Goal: Navigation & Orientation: Find specific page/section

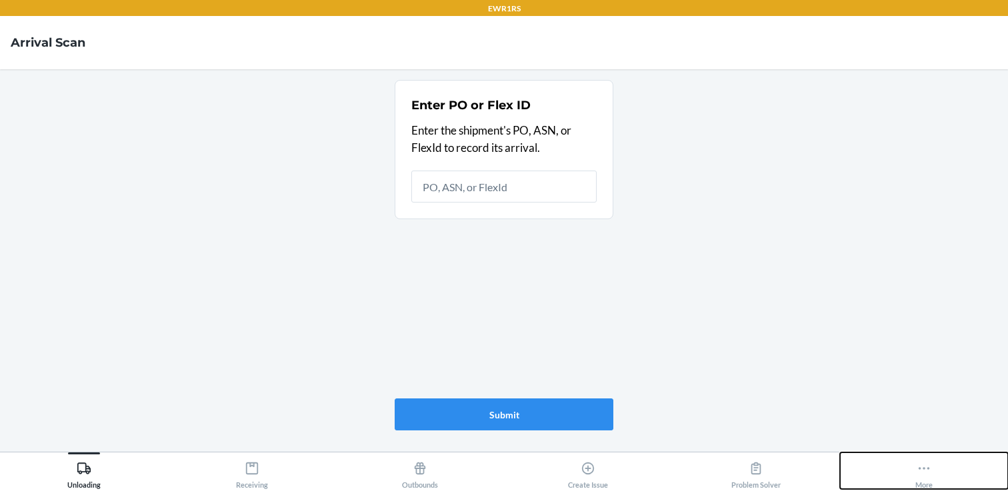
click at [917, 467] on icon at bounding box center [923, 468] width 15 height 15
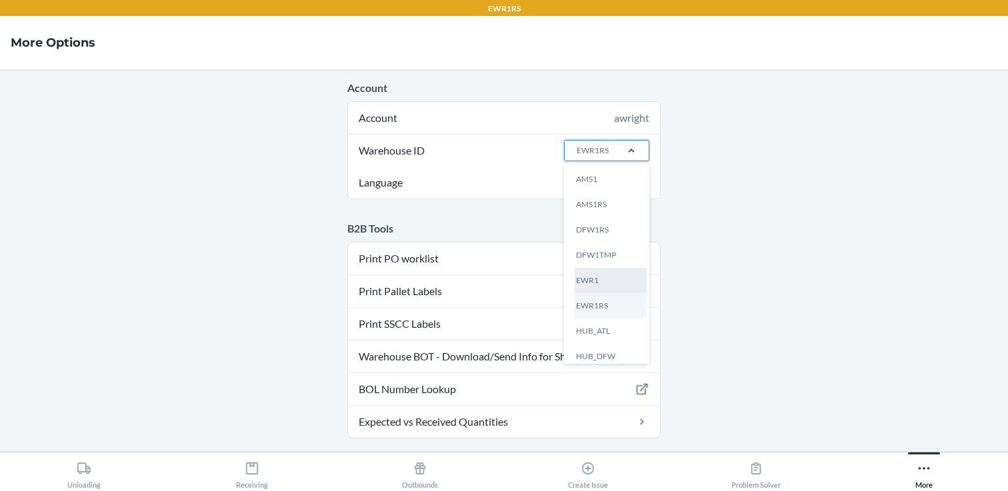
click at [598, 275] on div "EWR1" at bounding box center [611, 280] width 72 height 25
click at [577, 157] on input "Warehouse ID option EWR1 focused, 5 of 25. 25 results available. Use Up and Dow…" at bounding box center [575, 151] width 1 height 12
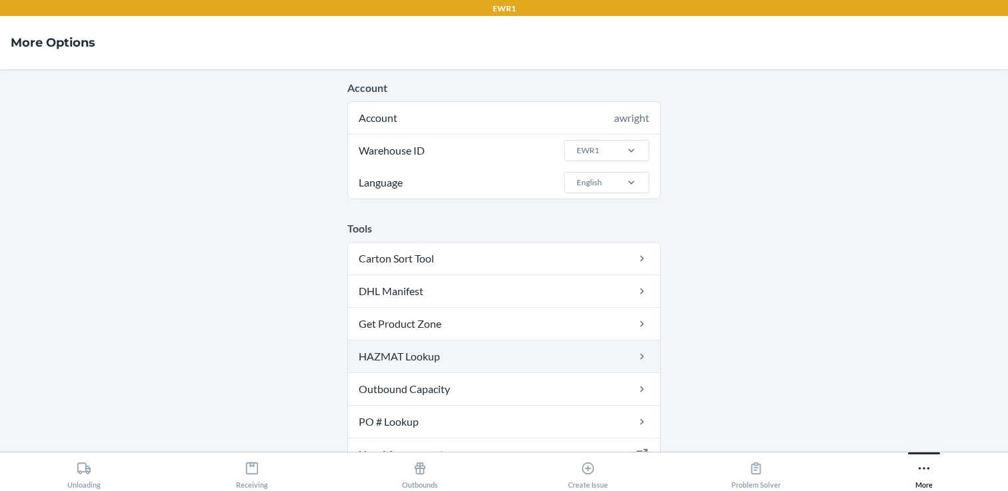
scroll to position [86, 0]
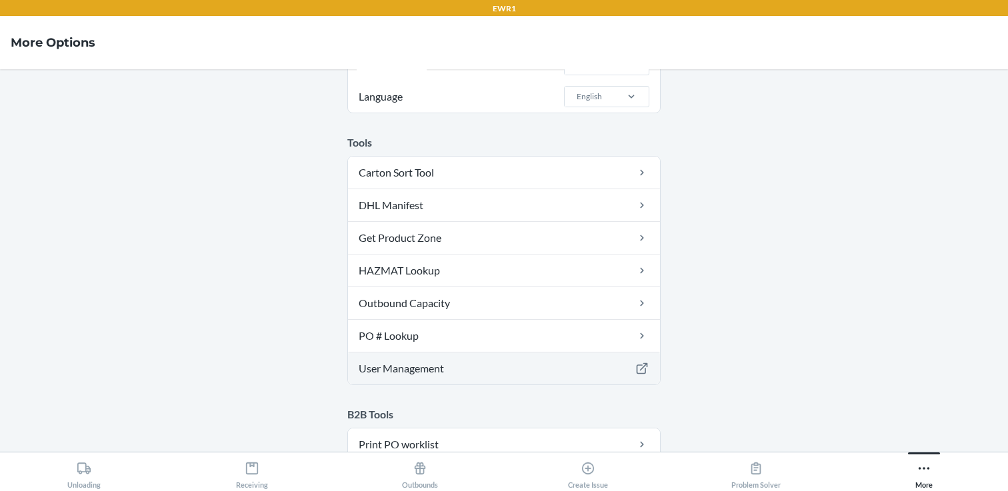
click at [440, 369] on link "User Management" at bounding box center [504, 369] width 312 height 32
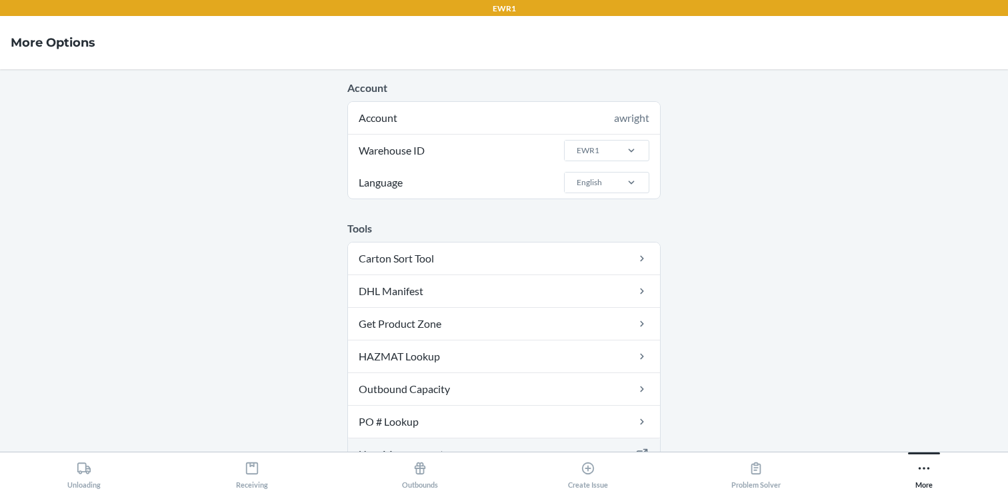
scroll to position [271, 0]
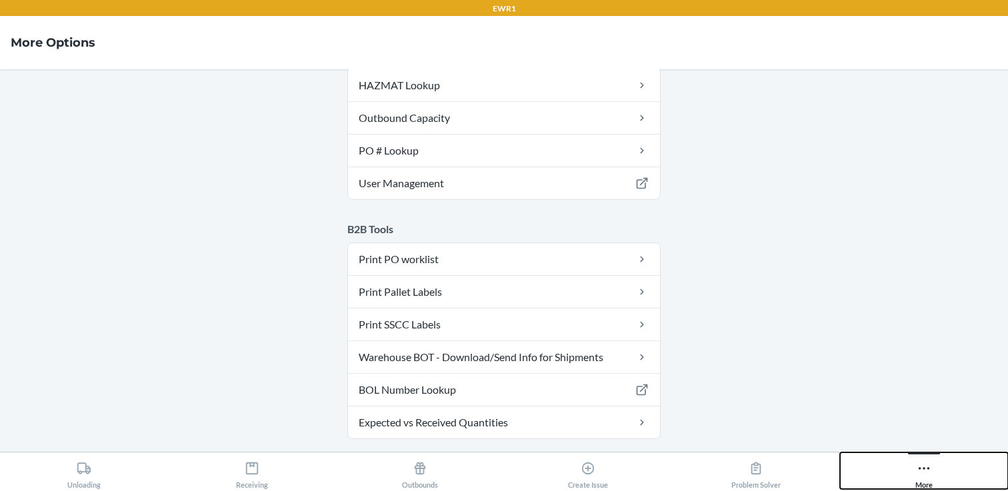
click at [922, 464] on icon at bounding box center [923, 468] width 15 height 15
click at [922, 470] on icon at bounding box center [923, 468] width 15 height 15
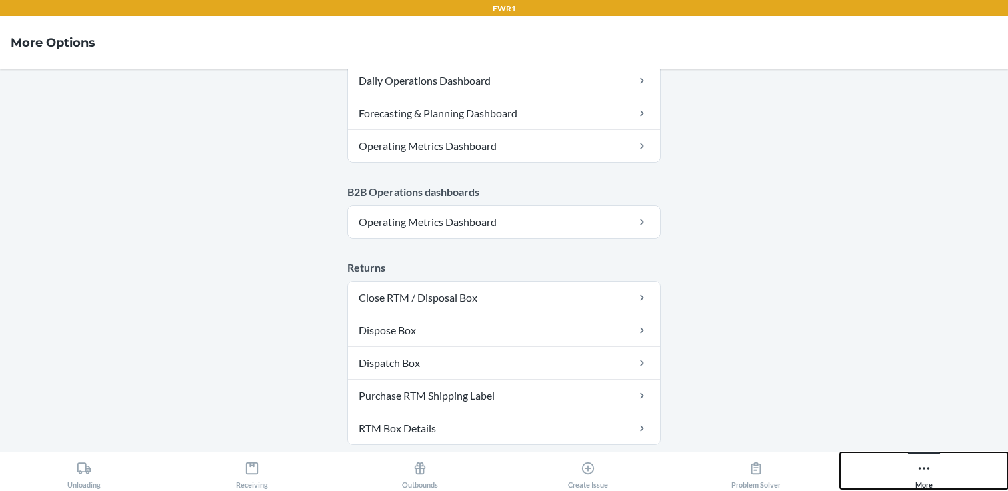
scroll to position [823, 0]
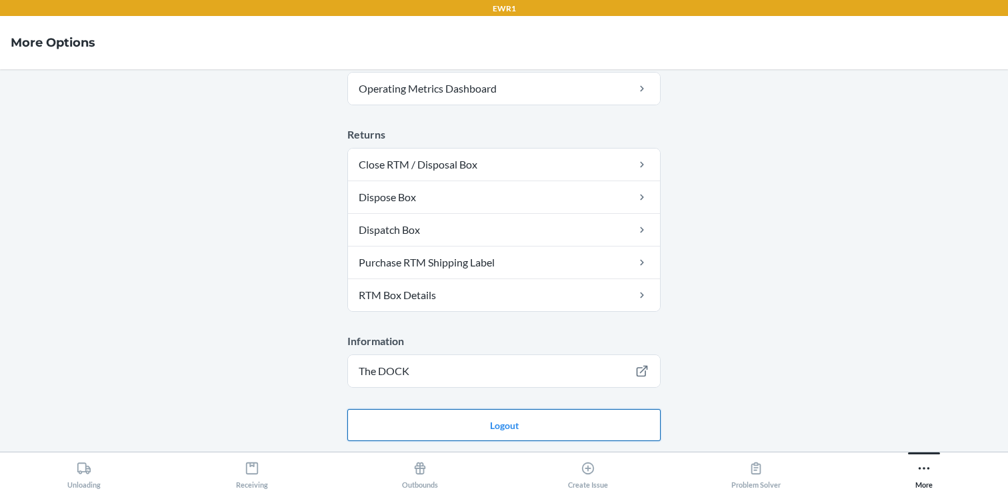
click at [531, 429] on button "Logout" at bounding box center [503, 425] width 313 height 32
